Goal: Task Accomplishment & Management: Use online tool/utility

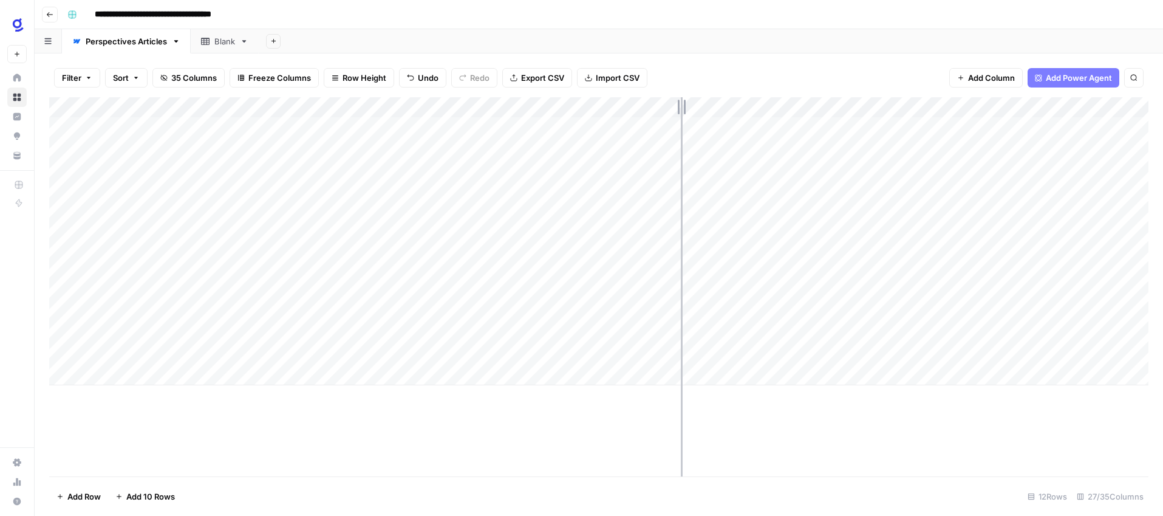
drag, startPoint x: 591, startPoint y: 111, endPoint x: 686, endPoint y: 112, distance: 95.4
click at [686, 112] on div "Add Column" at bounding box center [598, 241] width 1099 height 288
drag, startPoint x: 689, startPoint y: 104, endPoint x: 732, endPoint y: 104, distance: 43.1
click at [732, 104] on div "Add Column" at bounding box center [598, 241] width 1099 height 288
drag, startPoint x: 732, startPoint y: 104, endPoint x: 765, endPoint y: 104, distance: 32.2
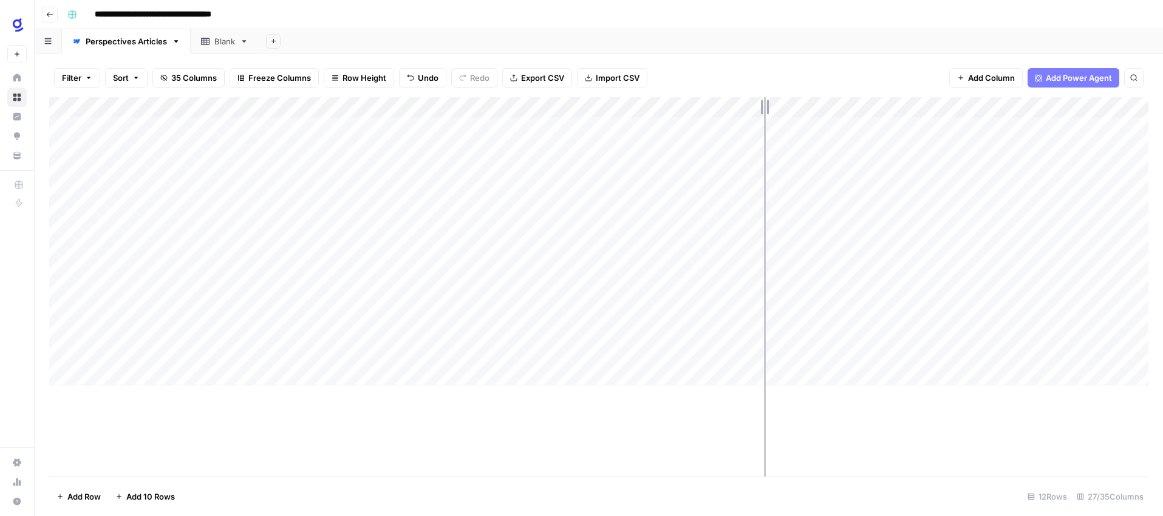
click at [765, 104] on div "Add Column" at bounding box center [598, 241] width 1099 height 288
click at [751, 108] on div "Add Column" at bounding box center [598, 241] width 1099 height 288
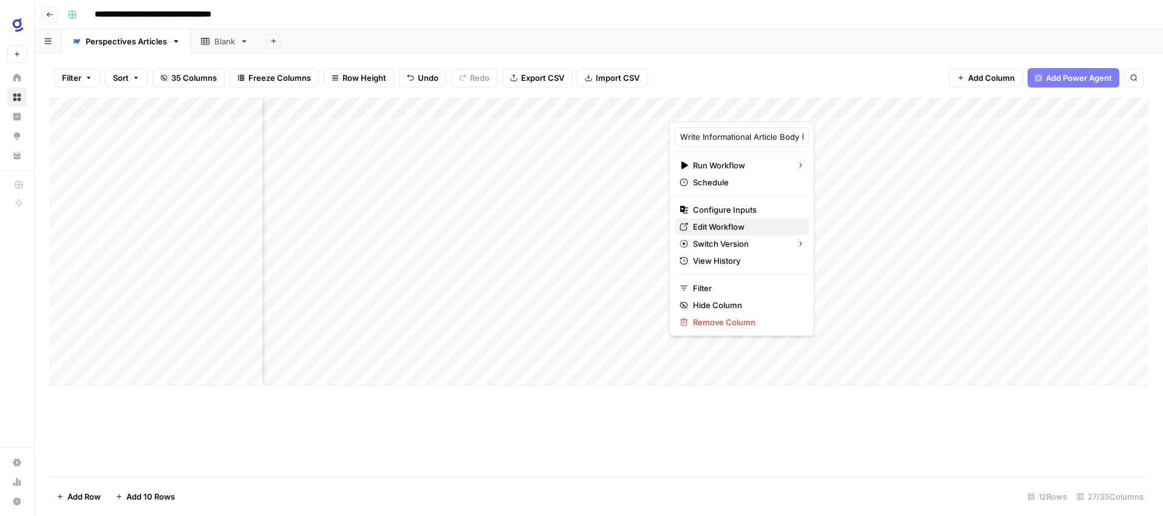
click at [748, 229] on span "Edit Workflow" at bounding box center [746, 226] width 106 height 12
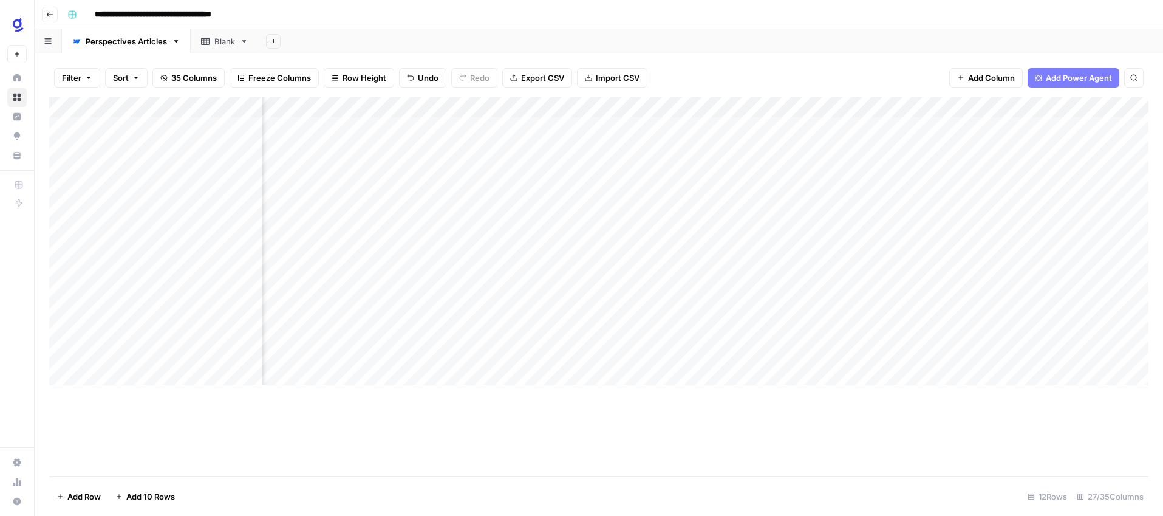
scroll to position [0, 2385]
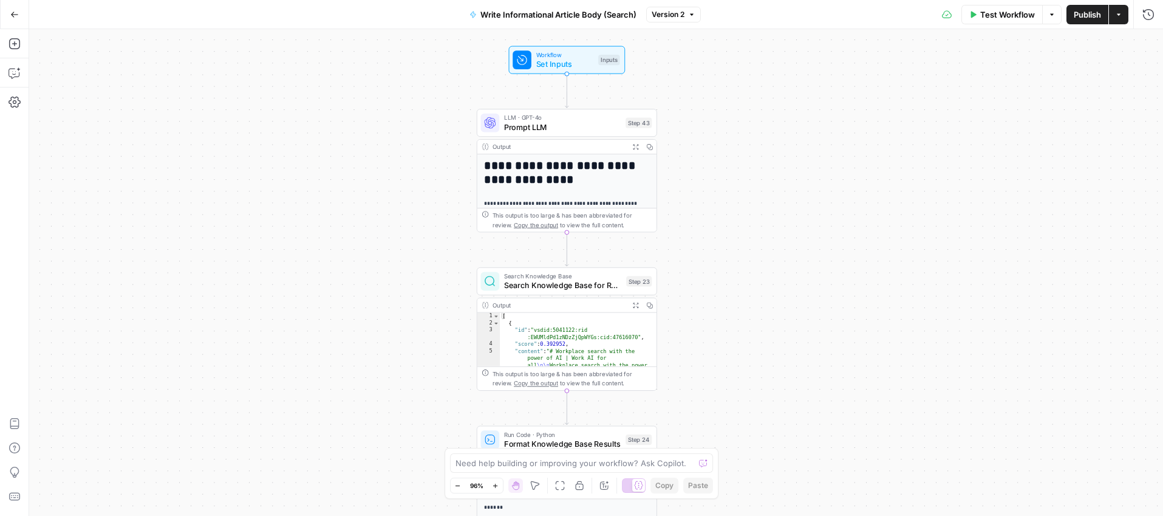
click at [822, 251] on div "**********" at bounding box center [596, 272] width 1134 height 487
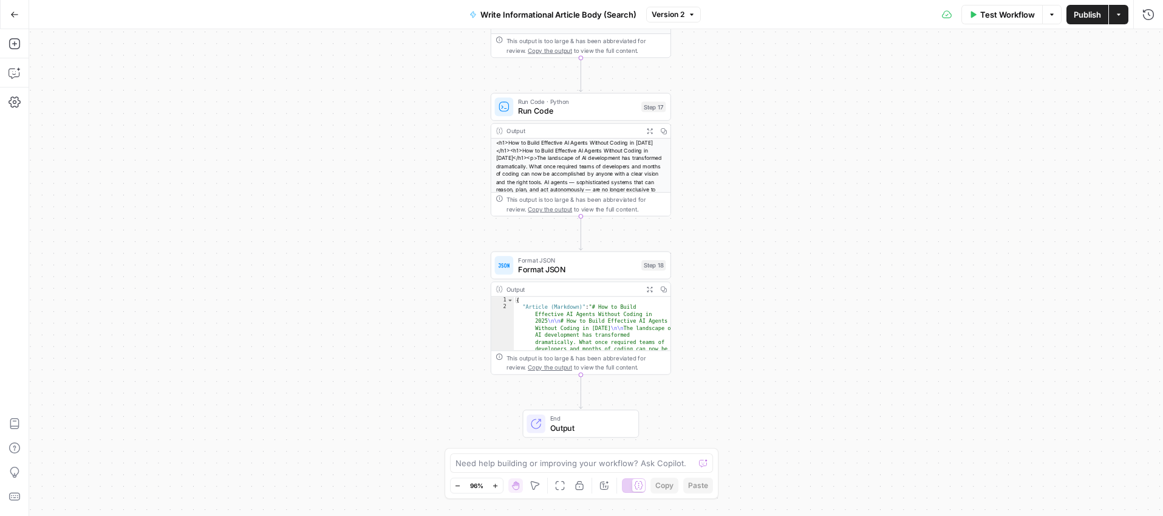
click at [988, 426] on div "**********" at bounding box center [596, 272] width 1134 height 487
